Goal: Task Accomplishment & Management: Use online tool/utility

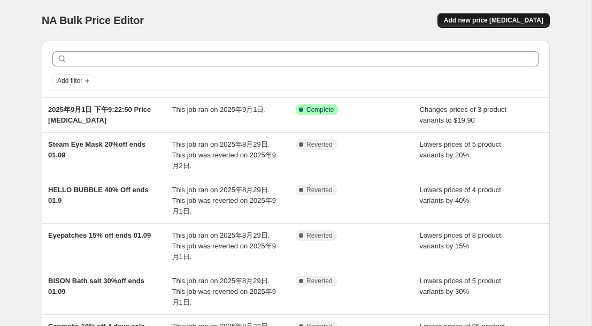
click at [476, 19] on span "Add new price [MEDICAL_DATA]" at bounding box center [494, 20] width 100 height 9
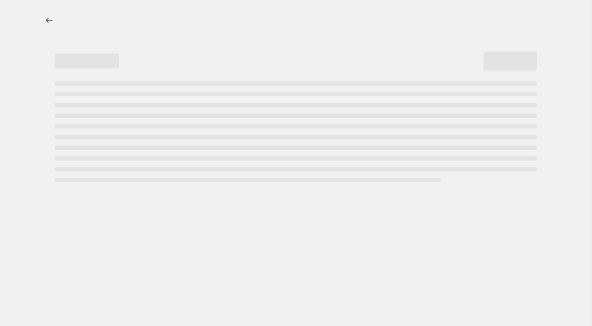
select select "percentage"
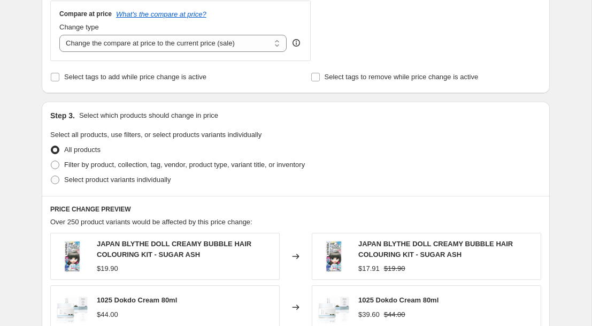
scroll to position [393, 0]
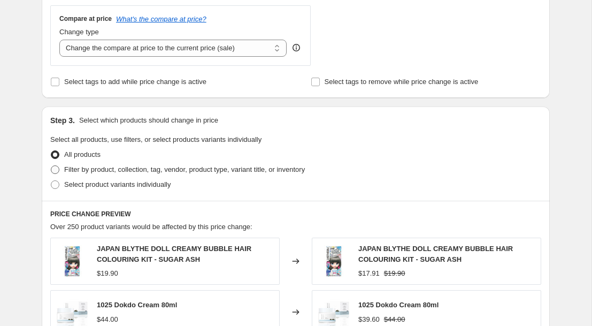
click at [56, 166] on span at bounding box center [55, 169] width 9 height 9
click at [51, 166] on input "Filter by product, collection, tag, vendor, product type, variant title, or inv…" at bounding box center [51, 165] width 1 height 1
radio input "true"
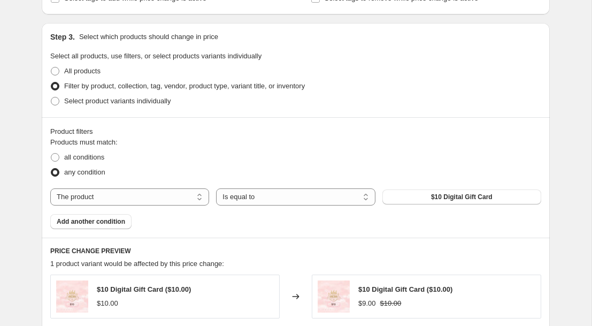
scroll to position [484, 0]
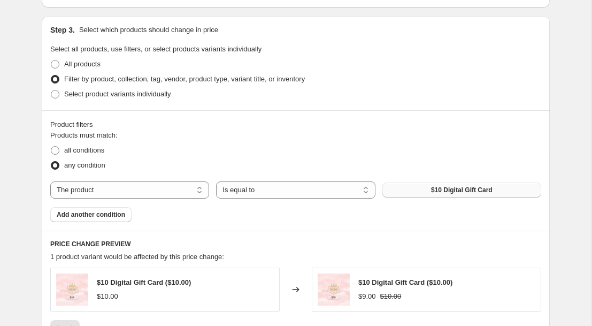
click at [450, 192] on span "$10 Digital Gift Card" at bounding box center [462, 190] width 62 height 9
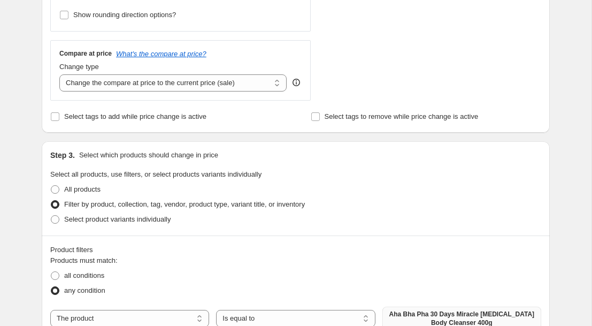
scroll to position [0, 0]
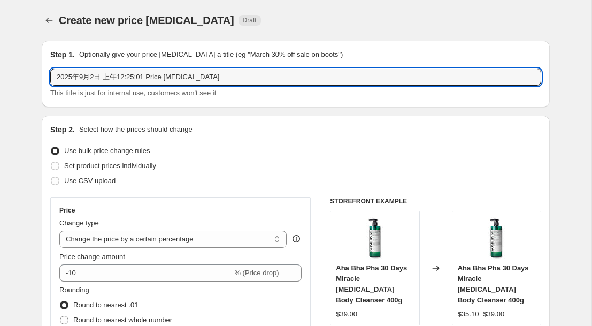
drag, startPoint x: 255, startPoint y: 83, endPoint x: 47, endPoint y: 73, distance: 208.9
click at [47, 73] on div "Step 1. Optionally give your price [MEDICAL_DATA] a title (eg "March 30% off sa…" at bounding box center [296, 74] width 508 height 66
paste input "Body Cleanser 400g 45% off"
click at [55, 79] on input "Body Cleanser 400g 45% off" at bounding box center [295, 76] width 491 height 17
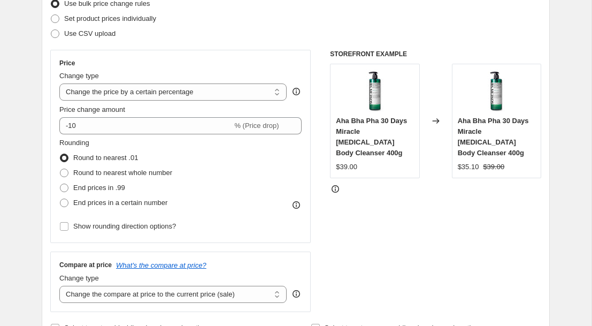
scroll to position [149, 0]
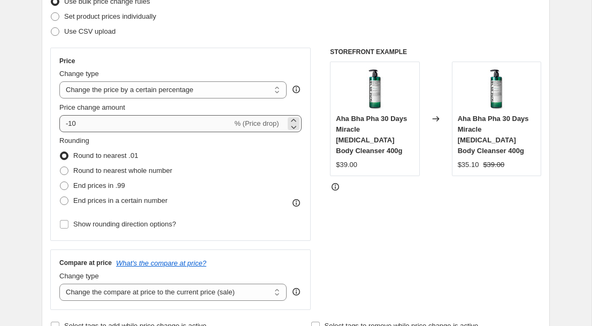
type input "some by mi Body Cleanser 400g 45% off"
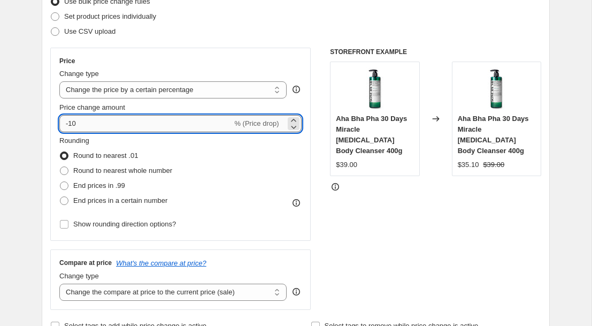
click at [123, 119] on input "-10" at bounding box center [145, 123] width 173 height 17
type input "-1"
type input "-45"
click at [250, 175] on div "Rounding Round to nearest .01 Round to nearest whole number End prices in .99 E…" at bounding box center [180, 171] width 242 height 73
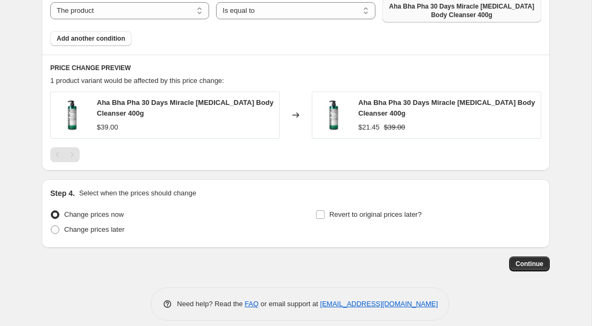
scroll to position [670, 0]
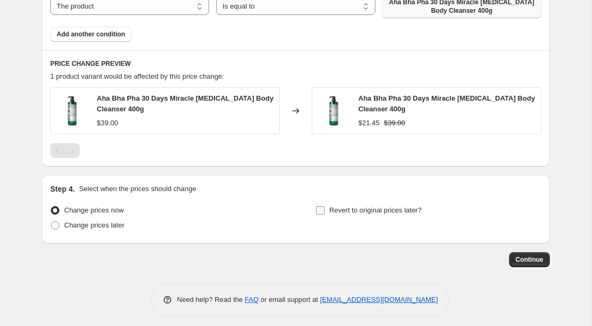
click at [322, 213] on input "Revert to original prices later?" at bounding box center [320, 210] width 9 height 9
checkbox input "true"
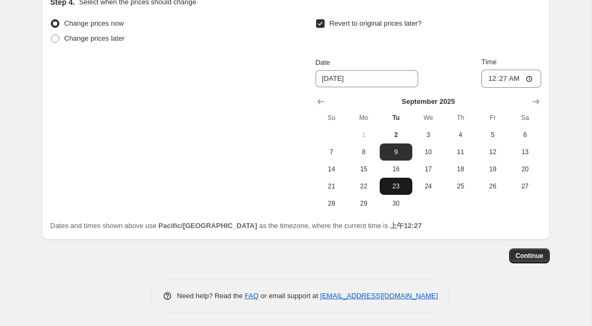
scroll to position [860, 0]
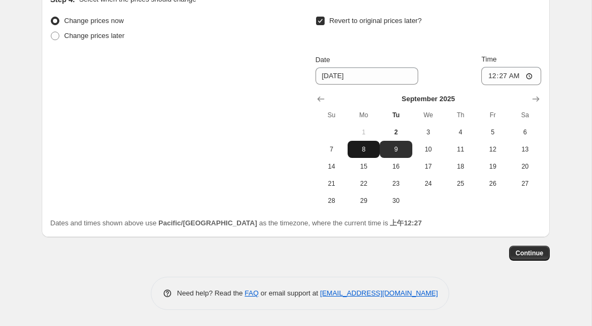
click at [366, 147] on span "8" at bounding box center [364, 149] width 24 height 9
type input "[DATE]"
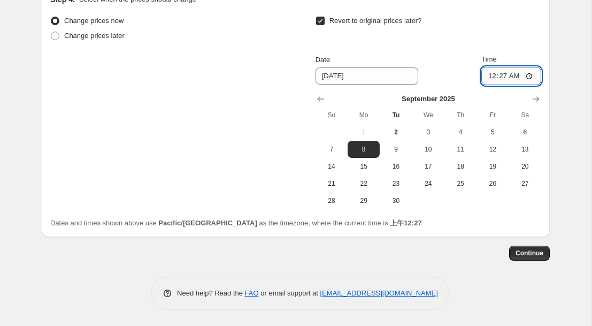
click at [501, 74] on input "00:27" at bounding box center [511, 76] width 60 height 18
click at [524, 75] on input "00:27" at bounding box center [511, 76] width 60 height 18
click at [536, 73] on input "00:27" at bounding box center [511, 76] width 60 height 18
click at [529, 77] on input "00:27" at bounding box center [511, 76] width 60 height 18
type input "23:59"
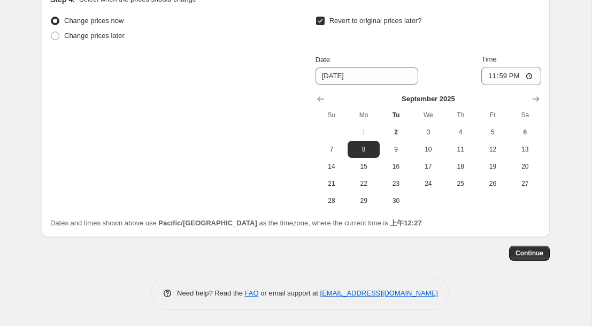
click at [449, 213] on div "Change prices now Change prices later Revert to original prices later? Date [DA…" at bounding box center [295, 120] width 491 height 215
click at [532, 252] on span "Continue" at bounding box center [530, 253] width 28 height 9
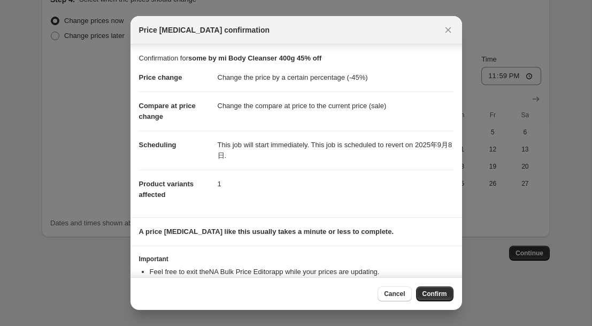
scroll to position [36, 0]
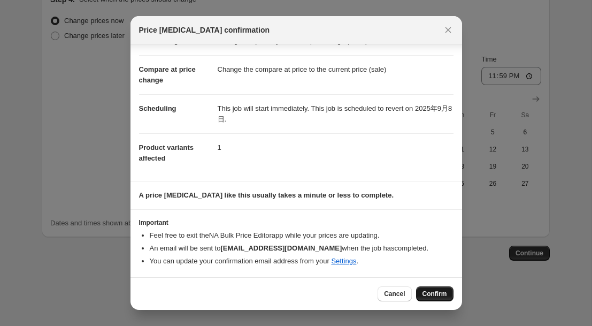
click at [438, 294] on span "Confirm" at bounding box center [435, 293] width 25 height 9
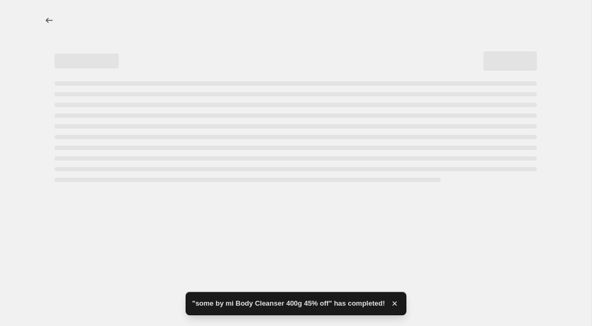
select select "percentage"
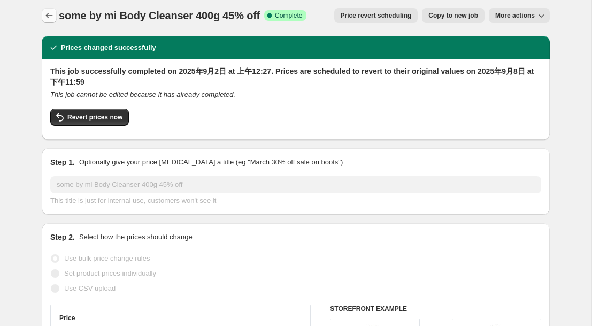
scroll to position [2, 0]
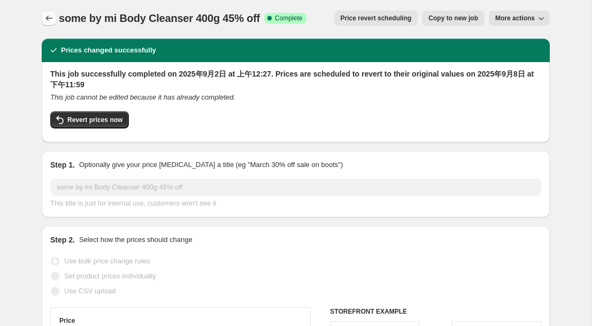
click at [47, 19] on icon "Price change jobs" at bounding box center [49, 18] width 11 height 11
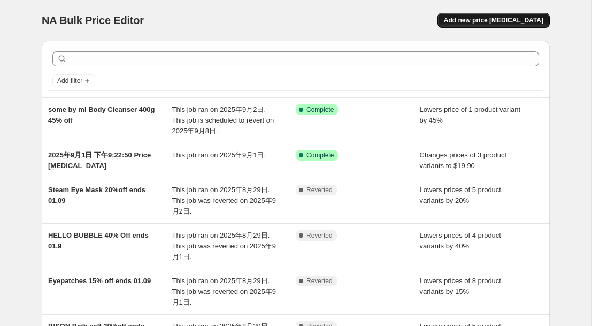
click at [498, 19] on span "Add new price [MEDICAL_DATA]" at bounding box center [494, 20] width 100 height 9
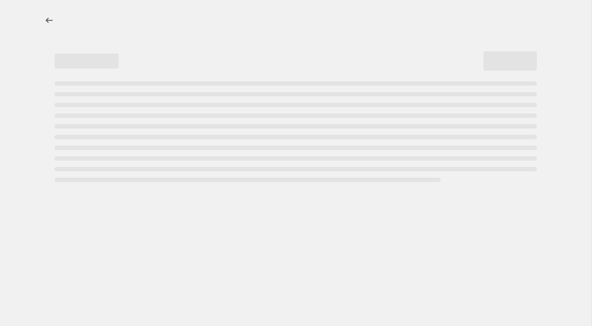
select select "percentage"
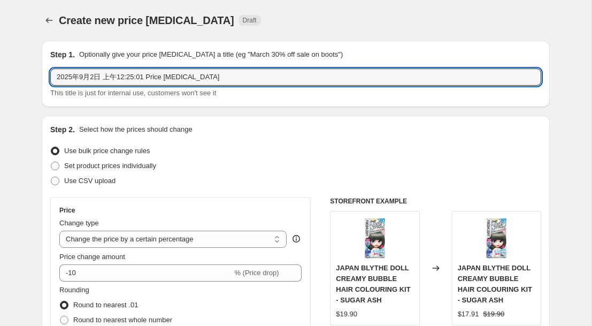
drag, startPoint x: 239, startPoint y: 78, endPoint x: 47, endPoint y: 75, distance: 191.5
click at [47, 75] on div "Step 1. Optionally give your price [MEDICAL_DATA] a title (eg "March 30% off sa…" at bounding box center [296, 74] width 508 height 66
paste input "FOR BACK ACNE SOAP 15%OFF"
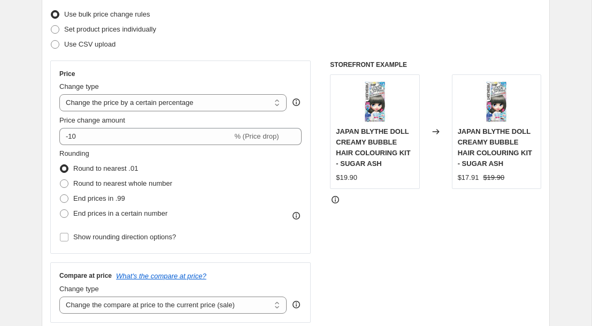
scroll to position [140, 0]
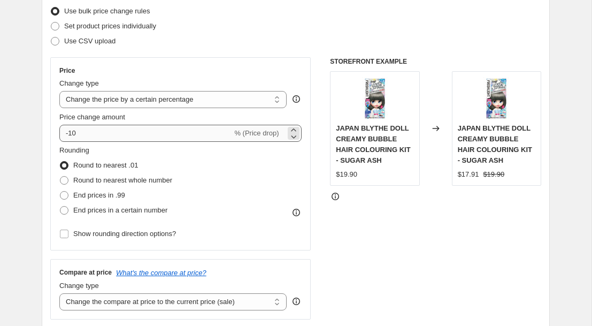
type input "FOR BACK ACNE SOAP 15%OFF"
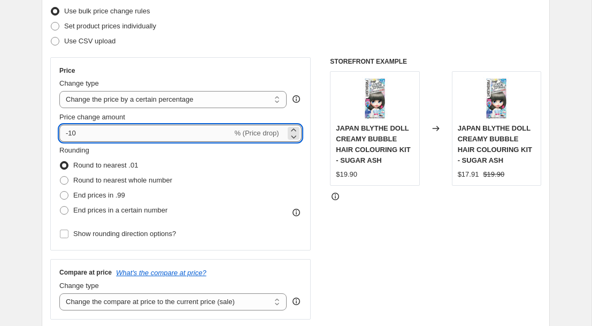
click at [147, 134] on input "-10" at bounding box center [145, 133] width 173 height 17
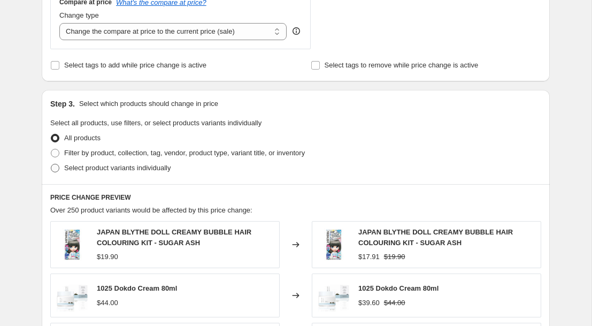
scroll to position [414, 0]
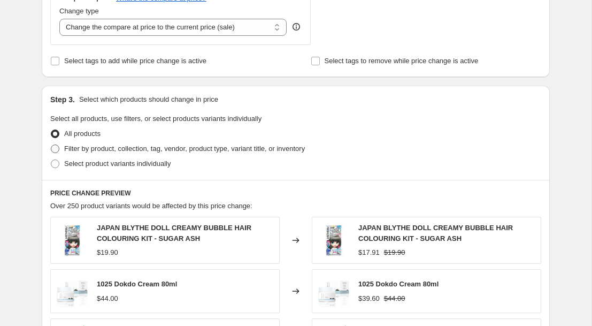
type input "-15"
click at [59, 148] on span at bounding box center [55, 149] width 10 height 10
click at [51, 145] on input "Filter by product, collection, tag, vendor, product type, variant title, or inv…" at bounding box center [51, 144] width 1 height 1
radio input "true"
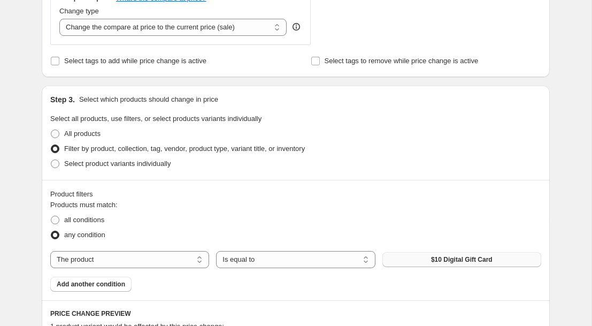
click at [439, 257] on span "$10 Digital Gift Card" at bounding box center [462, 259] width 62 height 9
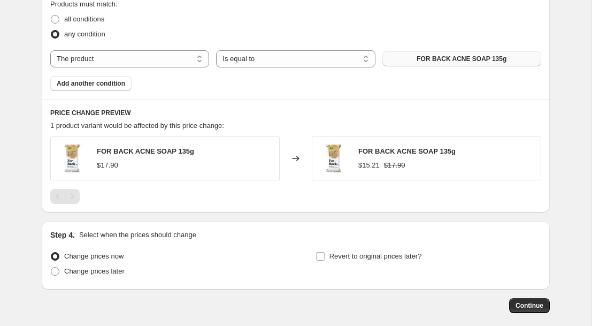
scroll to position [616, 0]
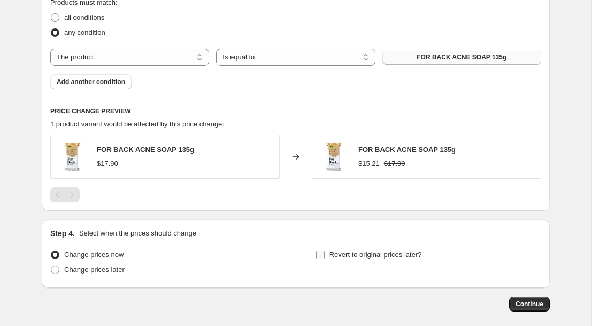
click at [316, 255] on input "Revert to original prices later?" at bounding box center [320, 254] width 9 height 9
checkbox input "true"
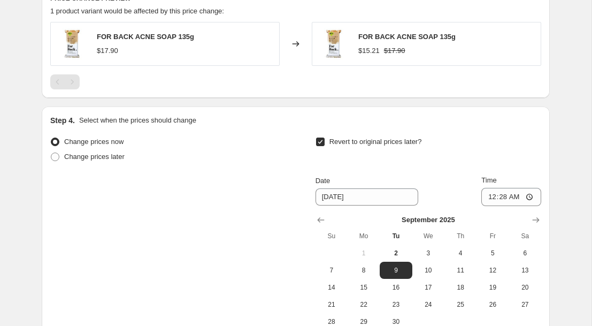
scroll to position [732, 0]
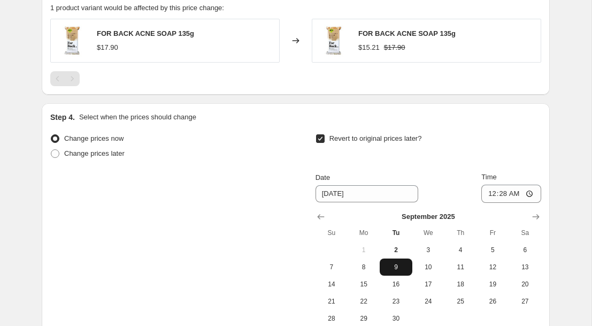
drag, startPoint x: 369, startPoint y: 269, endPoint x: 399, endPoint y: 264, distance: 30.4
click at [369, 269] on span "8" at bounding box center [364, 267] width 24 height 9
type input "[DATE]"
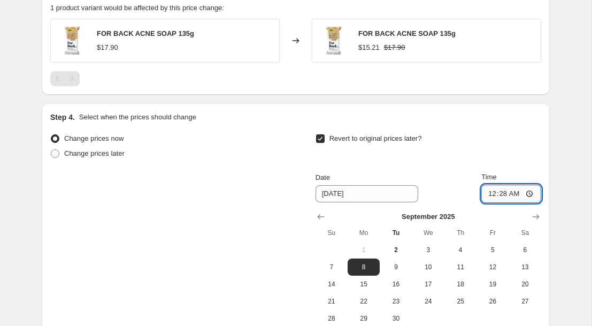
click at [495, 195] on input "00:28" at bounding box center [511, 194] width 60 height 18
click at [516, 193] on input "00:28" at bounding box center [511, 194] width 60 height 18
click at [527, 192] on input "00:28" at bounding box center [511, 194] width 60 height 18
type input "23:59"
click at [439, 176] on div "Date [DATE] Time 23:59" at bounding box center [429, 187] width 226 height 31
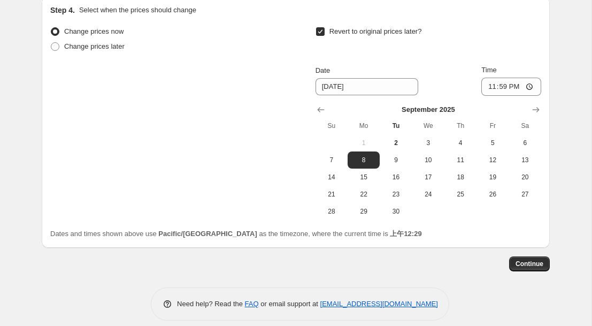
scroll to position [842, 0]
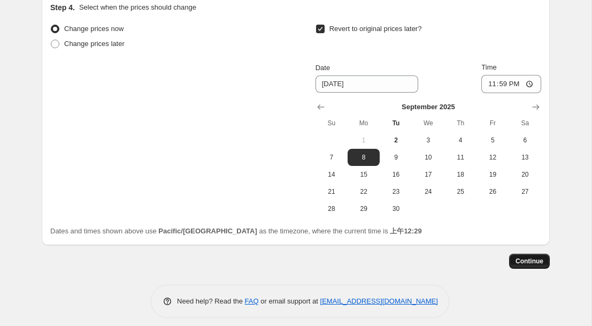
click at [531, 262] on span "Continue" at bounding box center [530, 261] width 28 height 9
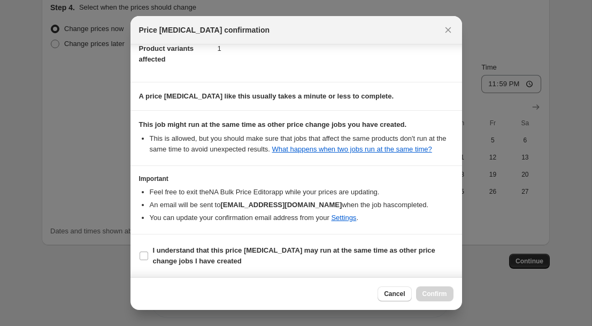
scroll to position [146, 0]
click at [147, 254] on input "I understand that this price [MEDICAL_DATA] may run at the same time as other p…" at bounding box center [144, 255] width 9 height 9
checkbox input "true"
click at [389, 292] on span "Cancel" at bounding box center [394, 293] width 21 height 9
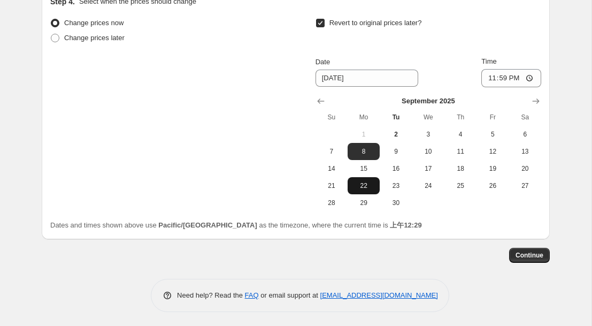
scroll to position [850, 0]
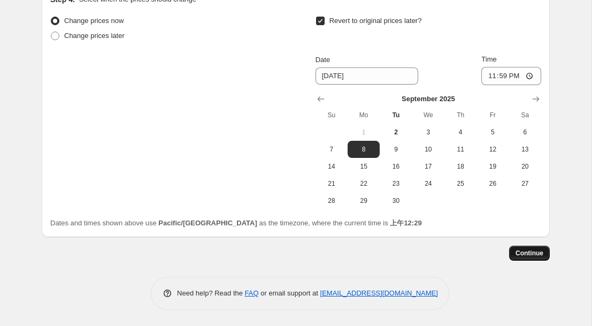
click at [529, 250] on span "Continue" at bounding box center [530, 253] width 28 height 9
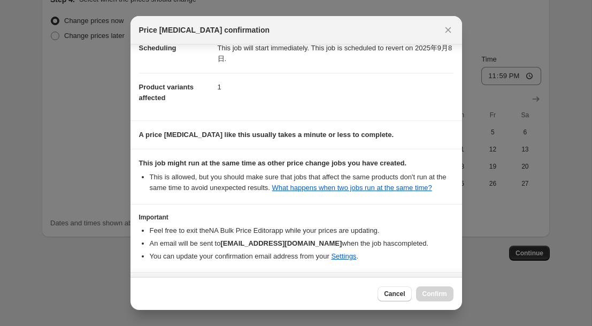
scroll to position [146, 0]
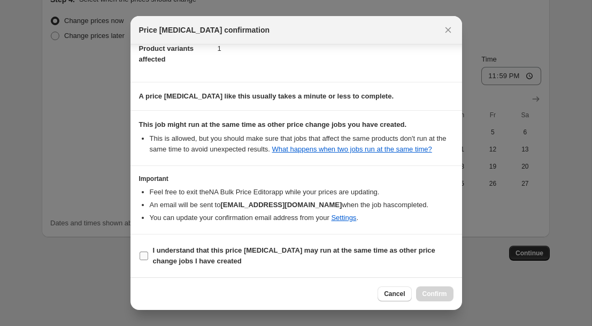
click at [142, 254] on input "I understand that this price [MEDICAL_DATA] may run at the same time as other p…" at bounding box center [144, 255] width 9 height 9
checkbox input "true"
click at [434, 291] on span "Confirm" at bounding box center [435, 293] width 25 height 9
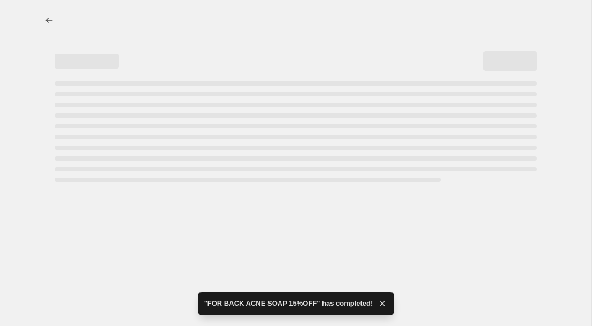
select select "percentage"
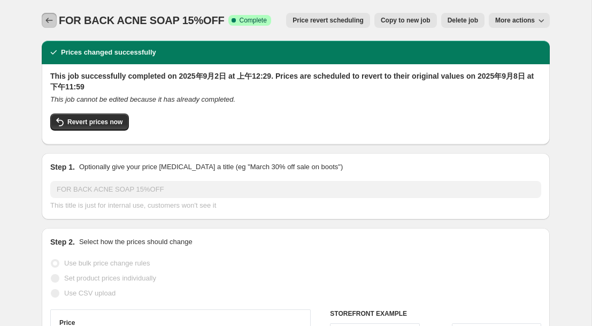
click at [48, 20] on icon "Price change jobs" at bounding box center [49, 20] width 7 height 5
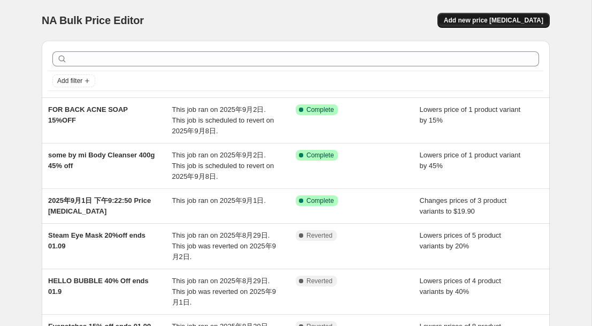
click at [481, 24] on span "Add new price [MEDICAL_DATA]" at bounding box center [494, 20] width 100 height 9
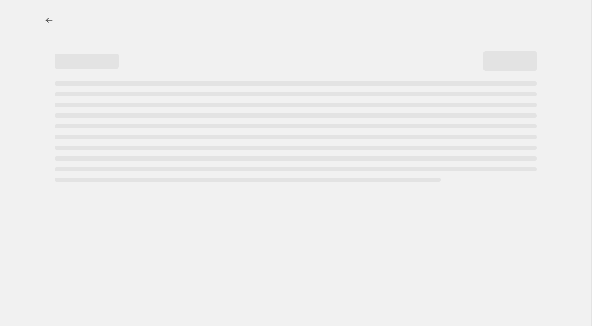
select select "percentage"
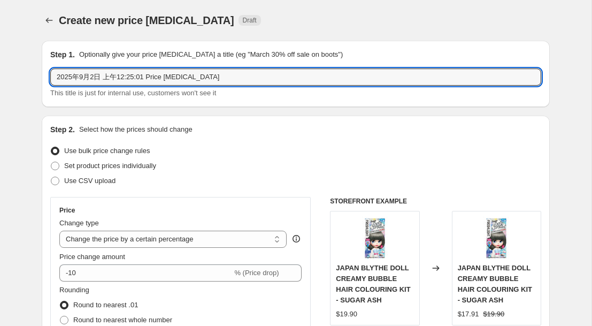
drag, startPoint x: 233, startPoint y: 79, endPoint x: 40, endPoint y: 80, distance: 193.1
paste input "[PERSON_NAME] 20% OFF"
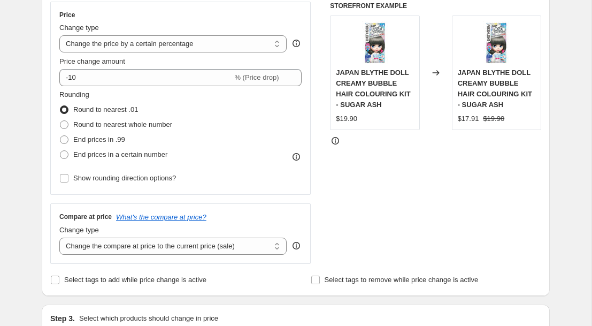
scroll to position [205, 0]
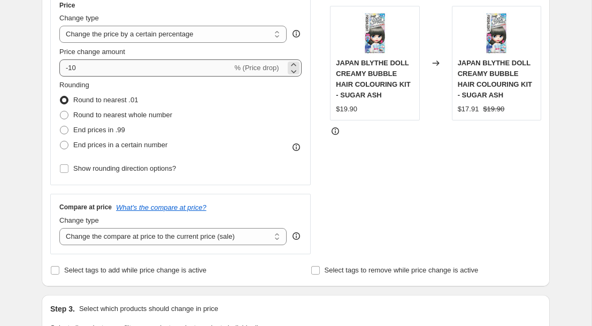
type input "[PERSON_NAME] 20% OFF"
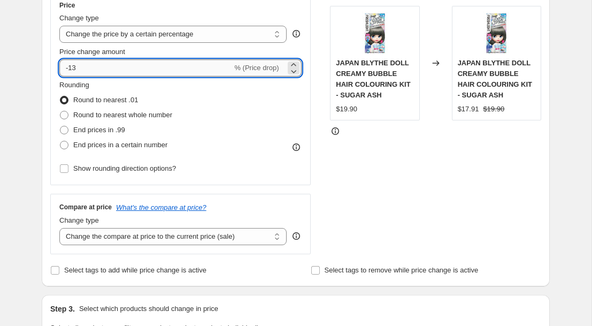
click at [149, 75] on input "-13" at bounding box center [145, 67] width 173 height 17
type input "-1"
type input "-20"
click at [254, 139] on div "Rounding Round to nearest .01 Round to nearest whole number End prices in .99 E…" at bounding box center [180, 116] width 242 height 73
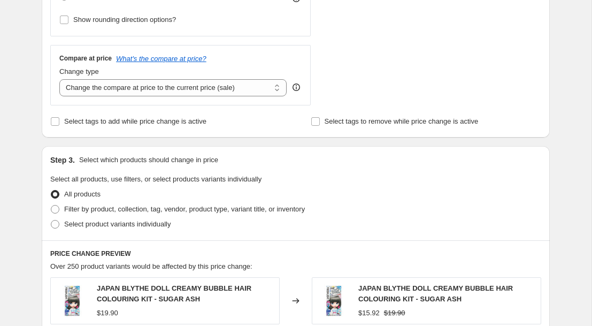
scroll to position [357, 0]
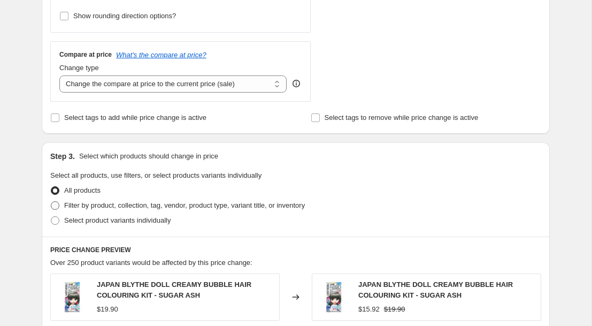
click at [60, 205] on label "Filter by product, collection, tag, vendor, product type, variant title, or inv…" at bounding box center [177, 205] width 255 height 15
click at [51, 202] on input "Filter by product, collection, tag, vendor, product type, variant title, or inv…" at bounding box center [51, 201] width 1 height 1
radio input "true"
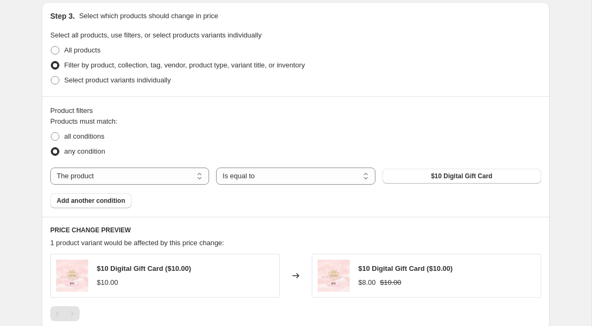
scroll to position [503, 0]
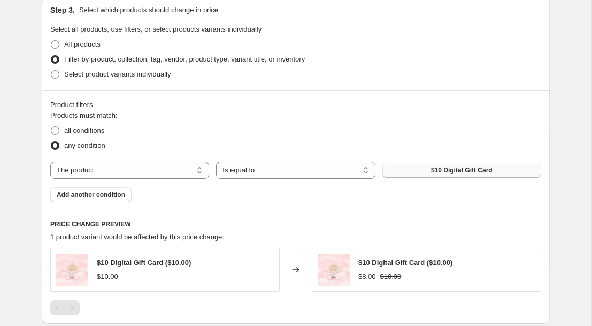
click at [469, 170] on span "$10 Digital Gift Card" at bounding box center [462, 170] width 62 height 9
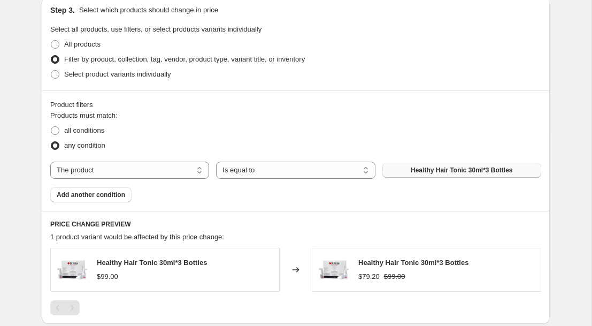
click at [114, 198] on span "Add another condition" at bounding box center [91, 194] width 68 height 9
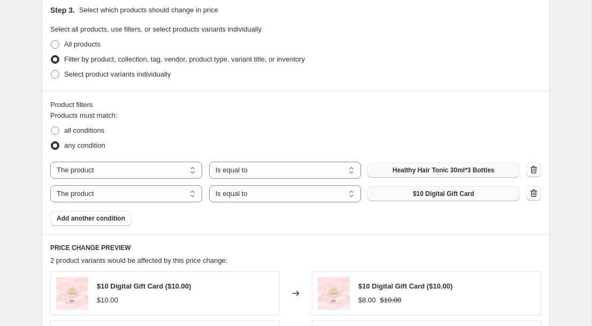
drag, startPoint x: 406, startPoint y: 196, endPoint x: 401, endPoint y: 192, distance: 5.7
click at [404, 195] on button "$10 Digital Gift Card" at bounding box center [444, 193] width 152 height 15
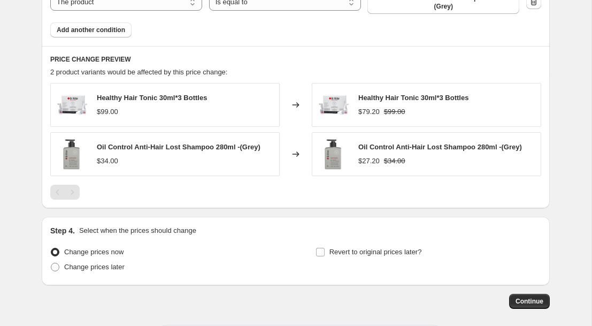
scroll to position [707, 0]
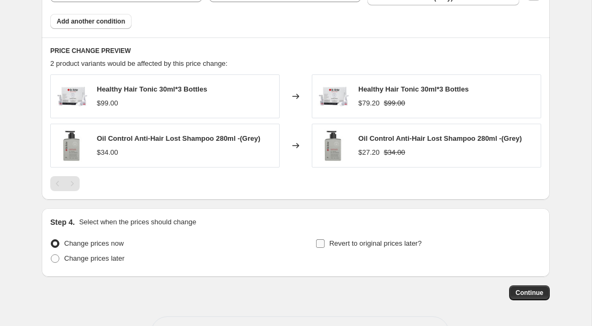
drag, startPoint x: 325, startPoint y: 244, endPoint x: 332, endPoint y: 246, distance: 7.1
click at [325, 244] on span at bounding box center [321, 244] width 10 height 10
click at [325, 244] on input "Revert to original prices later?" at bounding box center [320, 243] width 9 height 9
checkbox input "true"
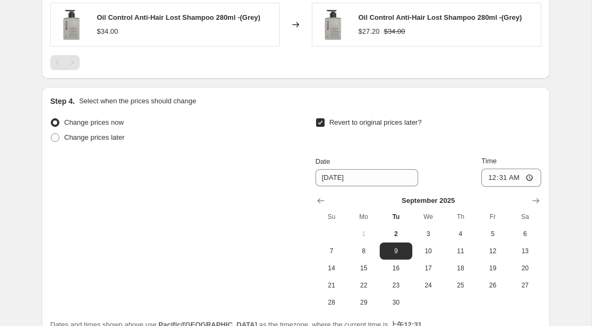
scroll to position [832, 0]
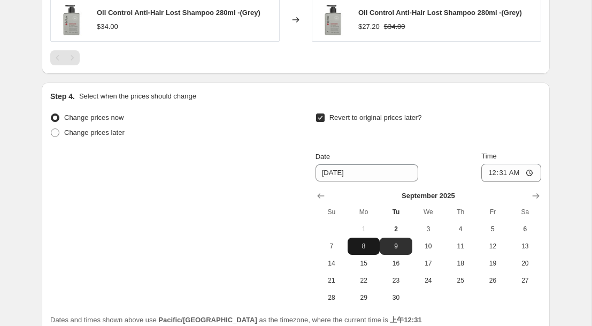
click at [363, 249] on span "8" at bounding box center [364, 246] width 24 height 9
type input "[DATE]"
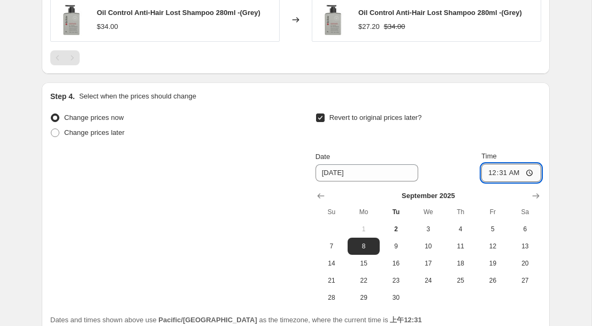
click at [529, 170] on input "00:31" at bounding box center [511, 173] width 60 height 18
type input "23:59"
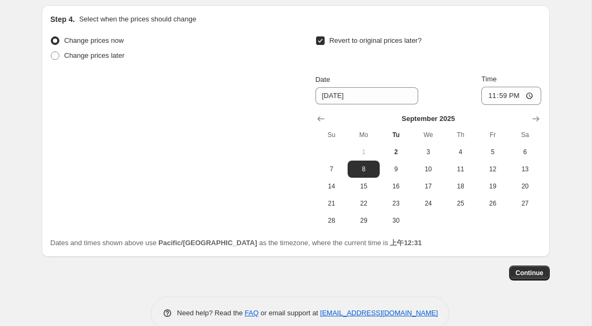
scroll to position [929, 0]
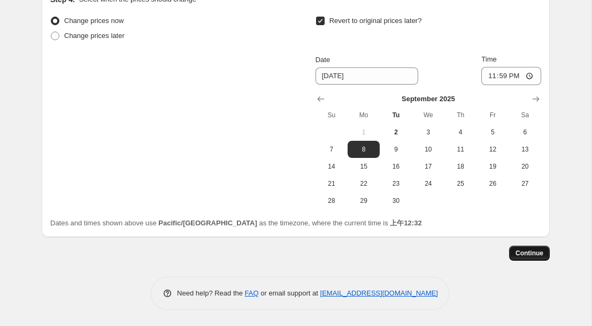
click at [530, 253] on span "Continue" at bounding box center [530, 253] width 28 height 9
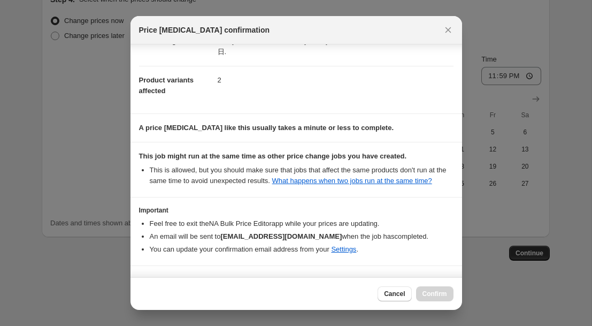
scroll to position [146, 0]
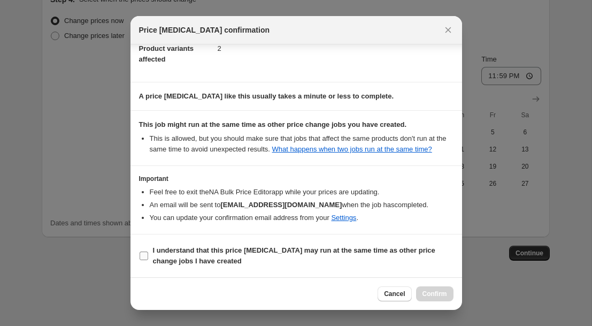
click at [147, 254] on input "I understand that this price [MEDICAL_DATA] may run at the same time as other p…" at bounding box center [144, 255] width 9 height 9
checkbox input "true"
click at [446, 290] on span "Confirm" at bounding box center [435, 293] width 25 height 9
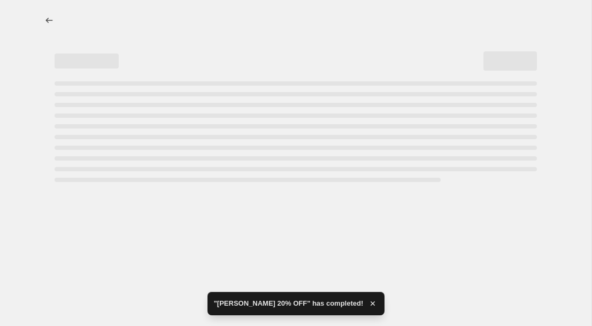
select select "percentage"
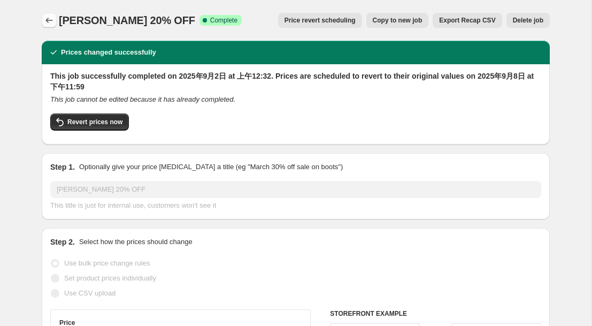
click at [50, 21] on icon "Price change jobs" at bounding box center [49, 20] width 11 height 11
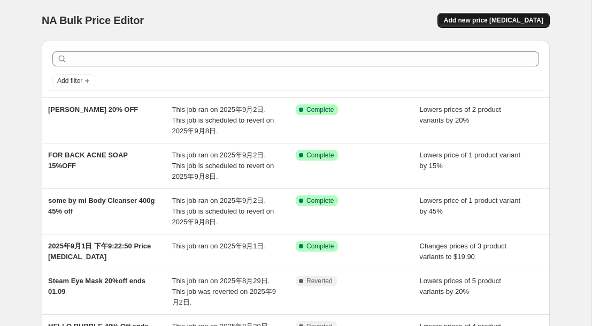
click at [476, 21] on span "Add new price [MEDICAL_DATA]" at bounding box center [494, 20] width 100 height 9
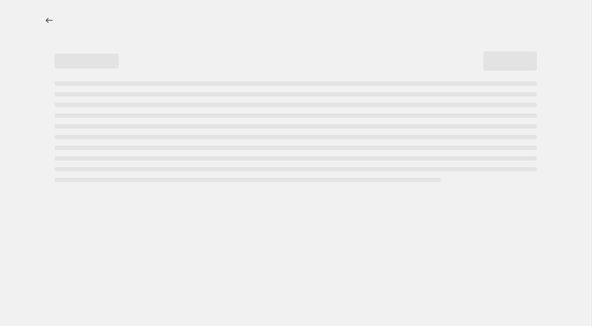
select select "percentage"
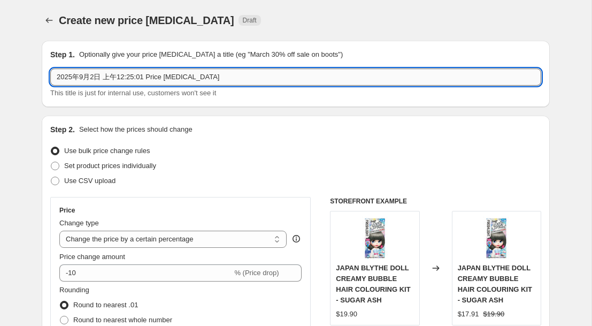
drag, startPoint x: 236, startPoint y: 74, endPoint x: 50, endPoint y: 72, distance: 185.7
click at [50, 72] on input "2025年9月2日 上午12:25:01 Price [MEDICAL_DATA]" at bounding box center [295, 76] width 491 height 17
paste input "uno & SKII men's 25% off"
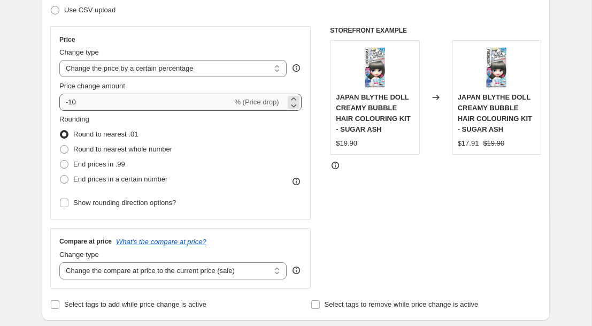
scroll to position [173, 0]
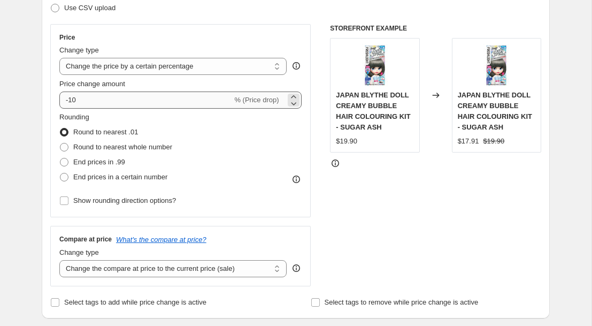
type input "uno & SKII men's 25% off"
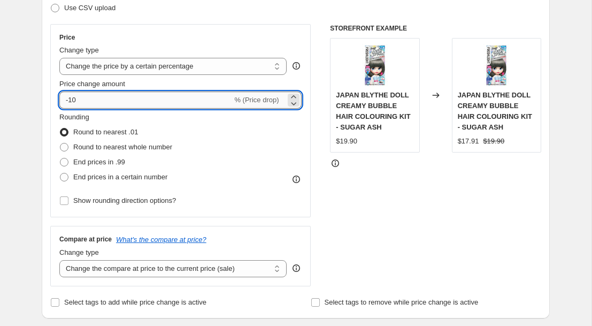
click at [95, 101] on input "-10" at bounding box center [145, 99] width 173 height 17
type input "-1"
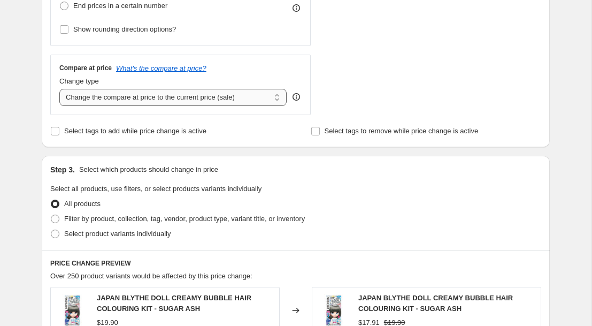
scroll to position [345, 0]
type input "-25"
click at [60, 217] on label "Filter by product, collection, tag, vendor, product type, variant title, or inv…" at bounding box center [177, 218] width 255 height 15
click at [51, 215] on input "Filter by product, collection, tag, vendor, product type, variant title, or inv…" at bounding box center [51, 214] width 1 height 1
radio input "true"
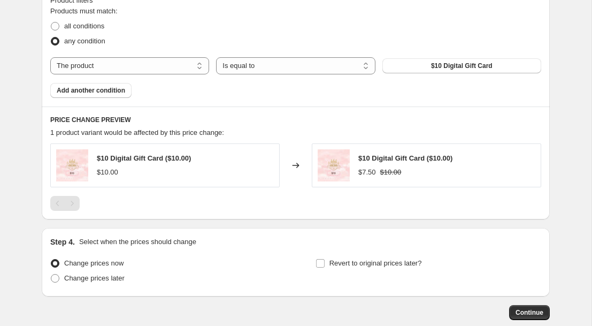
scroll to position [612, 0]
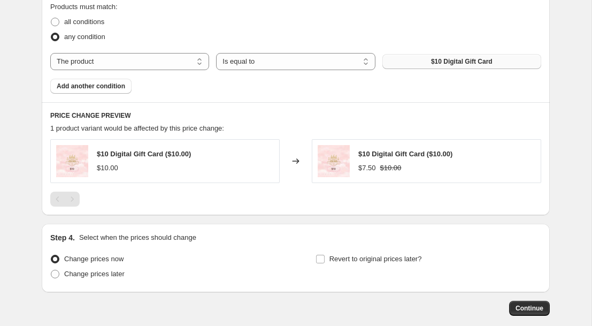
click at [490, 62] on span "$10 Digital Gift Card" at bounding box center [462, 61] width 62 height 9
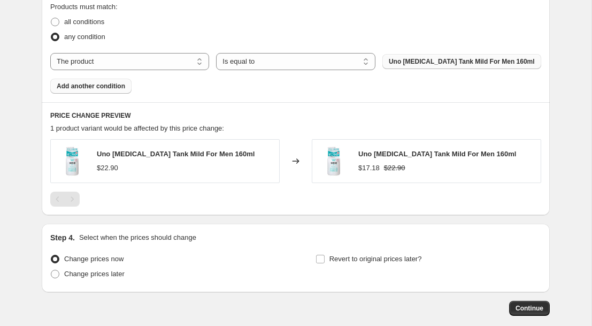
click at [94, 85] on span "Add another condition" at bounding box center [91, 86] width 68 height 9
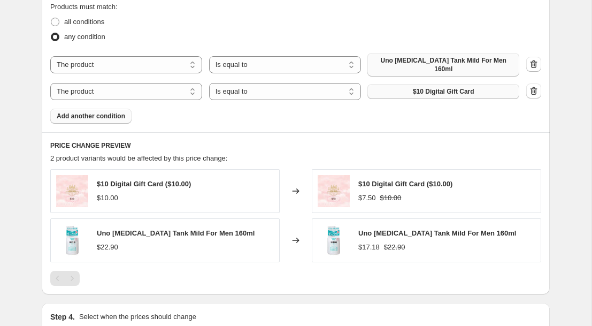
click at [423, 87] on span "$10 Digital Gift Card" at bounding box center [444, 91] width 62 height 9
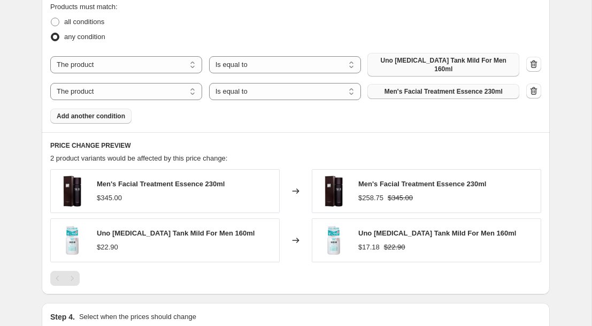
click at [105, 112] on span "Add another condition" at bounding box center [91, 116] width 68 height 9
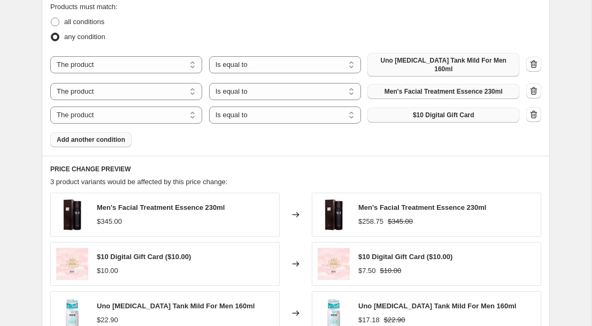
click at [420, 113] on button "$10 Digital Gift Card" at bounding box center [444, 115] width 152 height 15
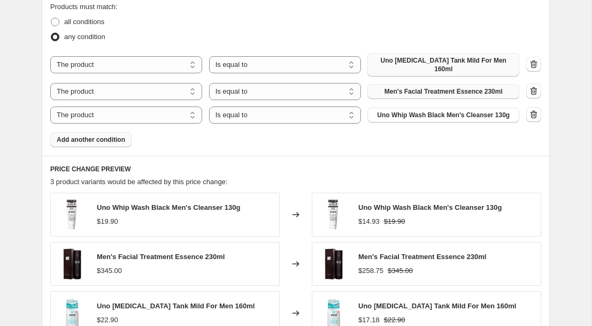
click at [113, 135] on span "Add another condition" at bounding box center [91, 139] width 68 height 9
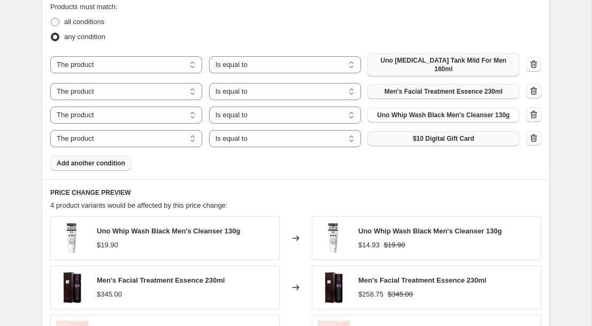
click at [406, 131] on button "$10 Digital Gift Card" at bounding box center [444, 138] width 152 height 15
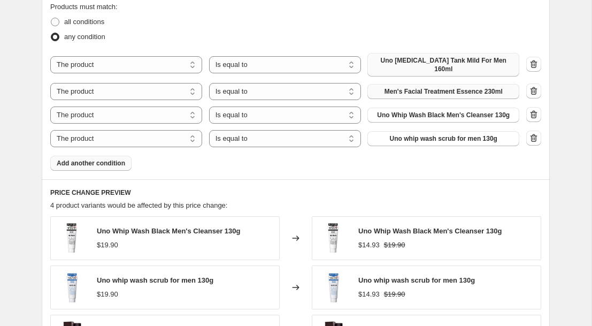
click at [113, 159] on span "Add another condition" at bounding box center [91, 163] width 68 height 9
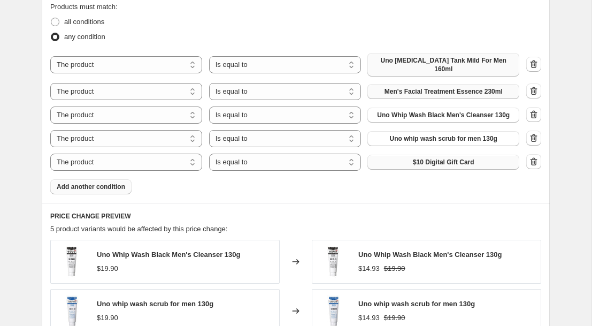
click at [422, 158] on span "$10 Digital Gift Card" at bounding box center [444, 162] width 62 height 9
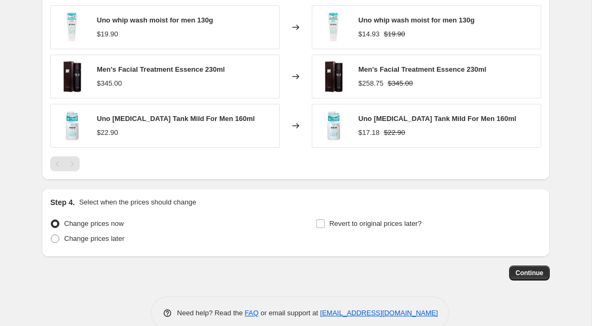
scroll to position [958, 0]
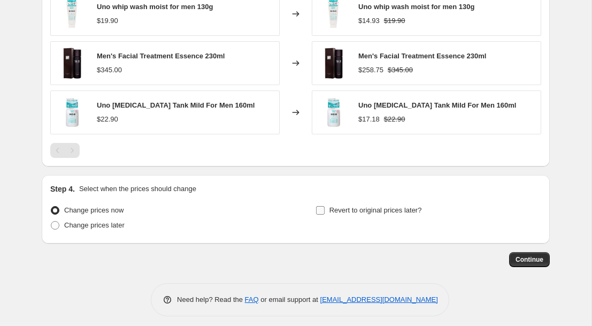
click at [325, 207] on span at bounding box center [321, 210] width 10 height 10
click at [325, 207] on input "Revert to original prices later?" at bounding box center [320, 210] width 9 height 9
checkbox input "true"
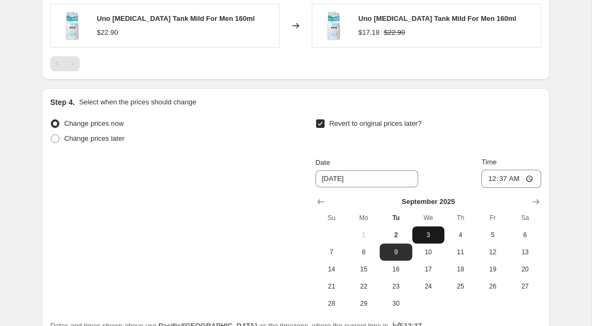
scroll to position [1045, 0]
click at [369, 247] on span "8" at bounding box center [364, 251] width 24 height 9
type input "[DATE]"
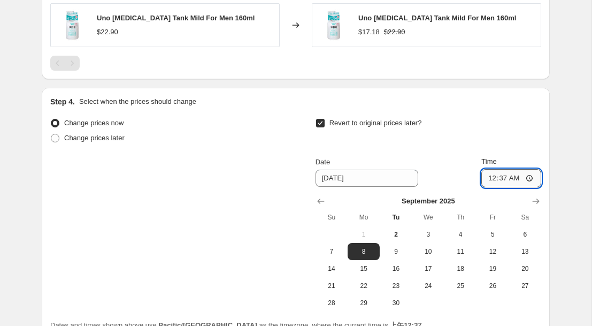
click at [515, 175] on input "00:37" at bounding box center [511, 178] width 60 height 18
click at [531, 173] on input "00:37" at bounding box center [511, 178] width 60 height 18
type input "23:59"
click at [542, 126] on div "Step 4. Select when the prices should change Change prices now Change prices la…" at bounding box center [296, 213] width 508 height 251
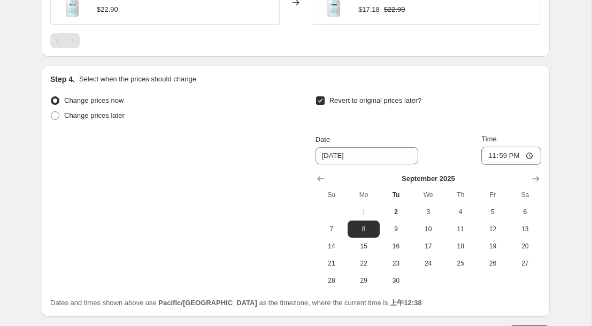
scroll to position [1141, 0]
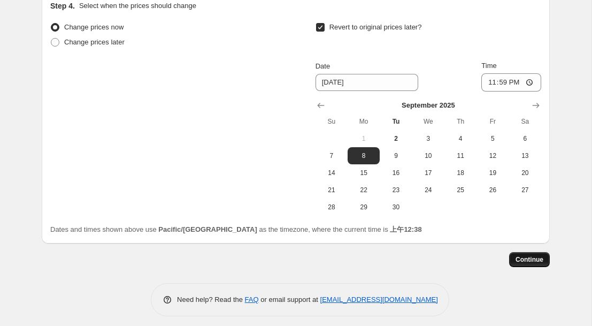
click at [524, 255] on span "Continue" at bounding box center [530, 259] width 28 height 9
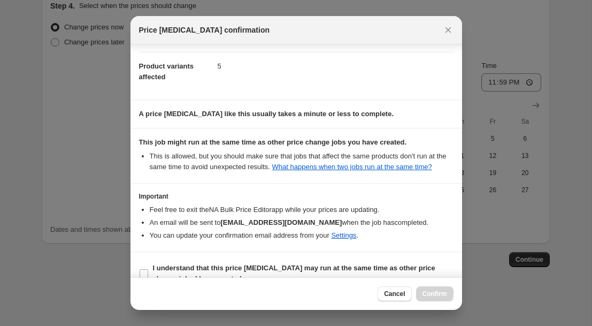
scroll to position [146, 0]
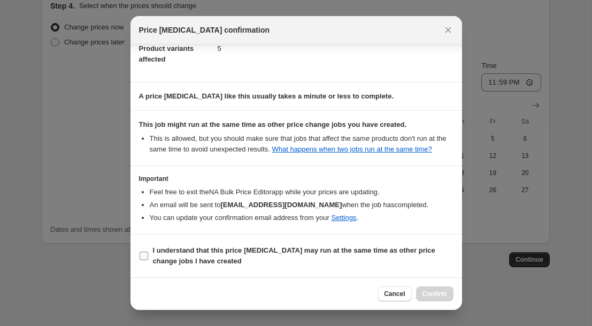
click at [146, 254] on input "I understand that this price [MEDICAL_DATA] may run at the same time as other p…" at bounding box center [144, 255] width 9 height 9
checkbox input "true"
click at [432, 296] on span "Confirm" at bounding box center [435, 293] width 25 height 9
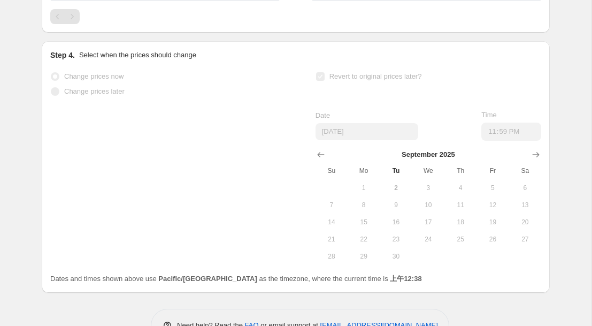
select select "percentage"
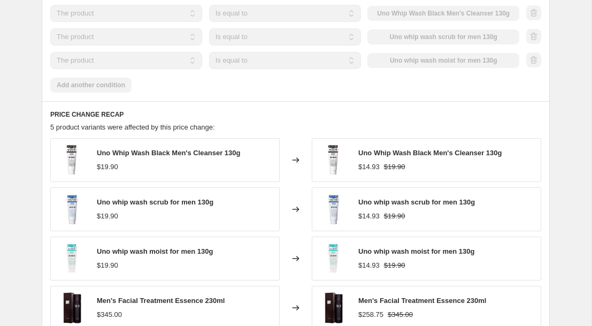
scroll to position [831, 0]
